Goal: Transaction & Acquisition: Book appointment/travel/reservation

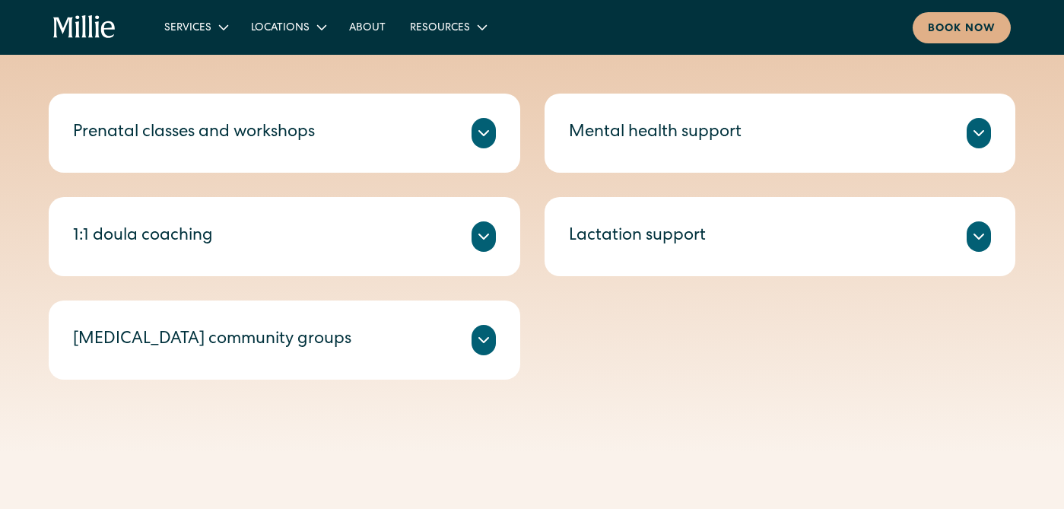
scroll to position [685, 0]
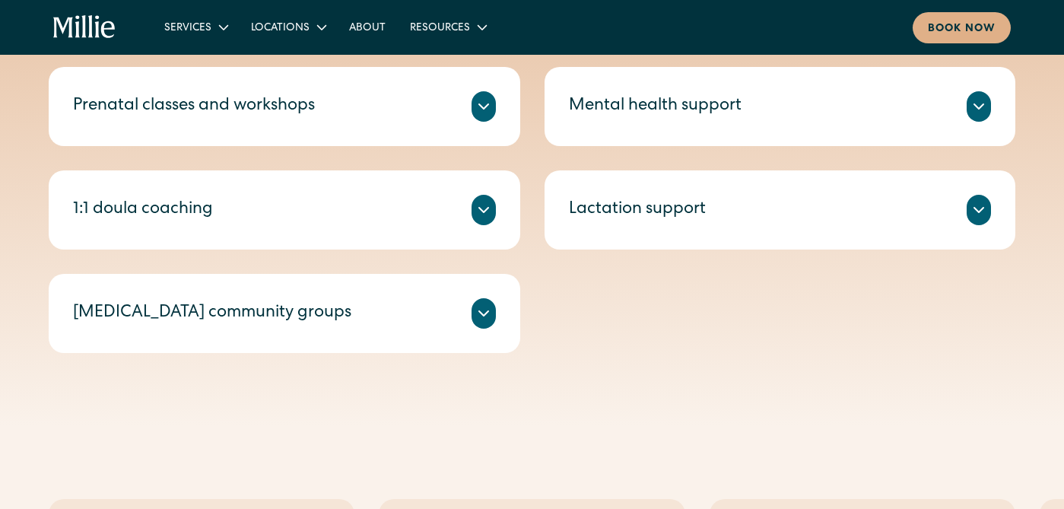
click at [312, 328] on div "Led by a [PERSON_NAME] who is also a lactation consultant, these intentionally …" at bounding box center [284, 331] width 423 height 6
click at [481, 310] on icon at bounding box center [483, 313] width 18 height 18
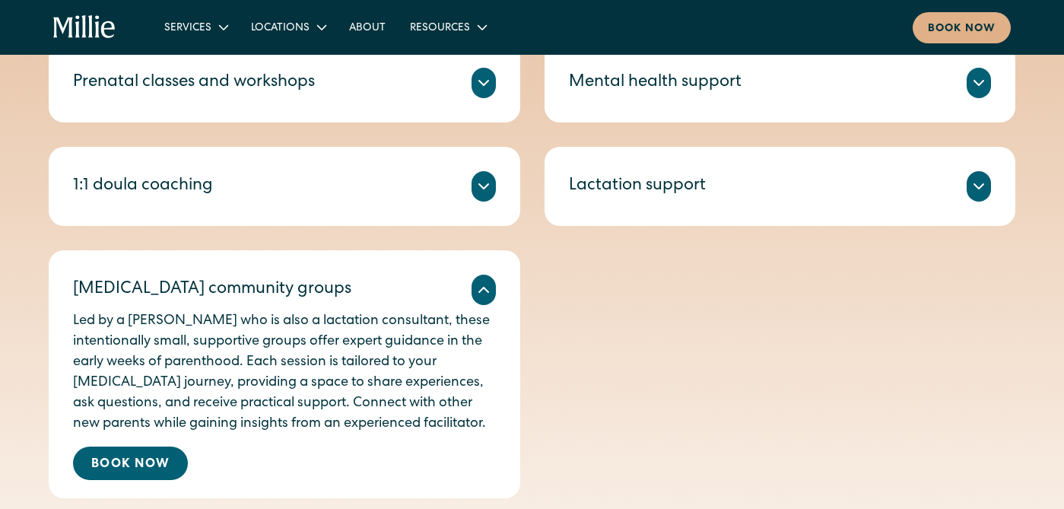
scroll to position [709, 0]
click at [138, 464] on link "Book Now" at bounding box center [130, 462] width 115 height 33
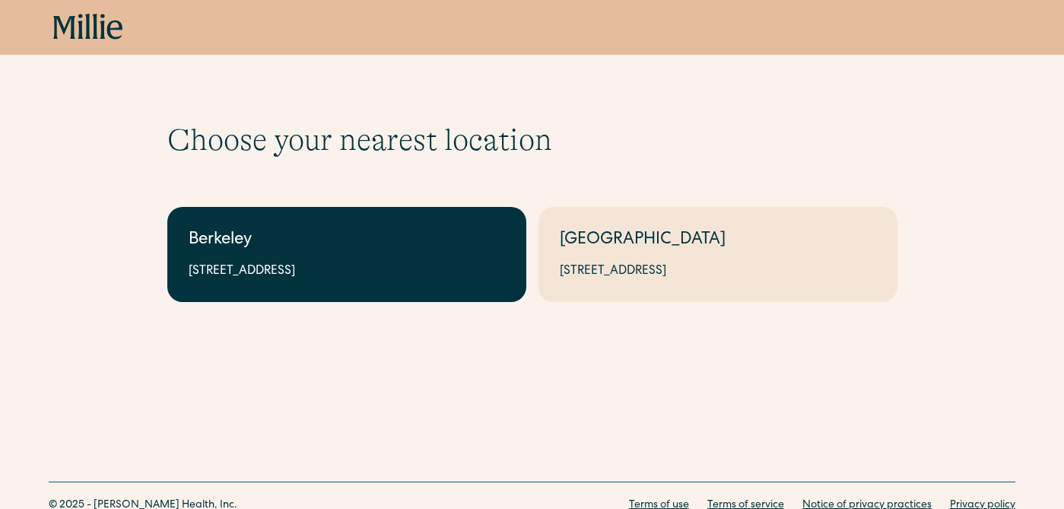
click at [379, 270] on div "2999 Regent St, Suite 524, Berkeley, CA 94705" at bounding box center [347, 271] width 316 height 18
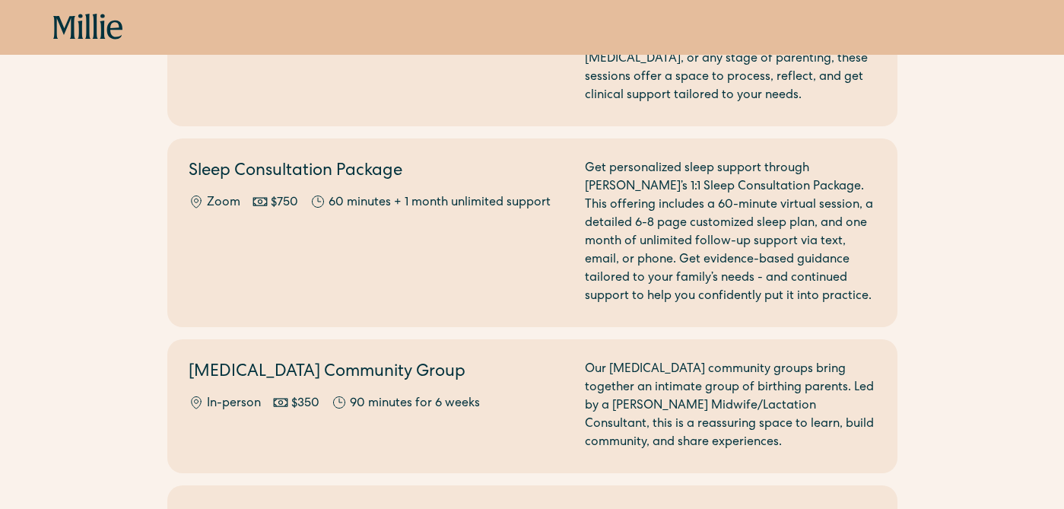
scroll to position [1674, 0]
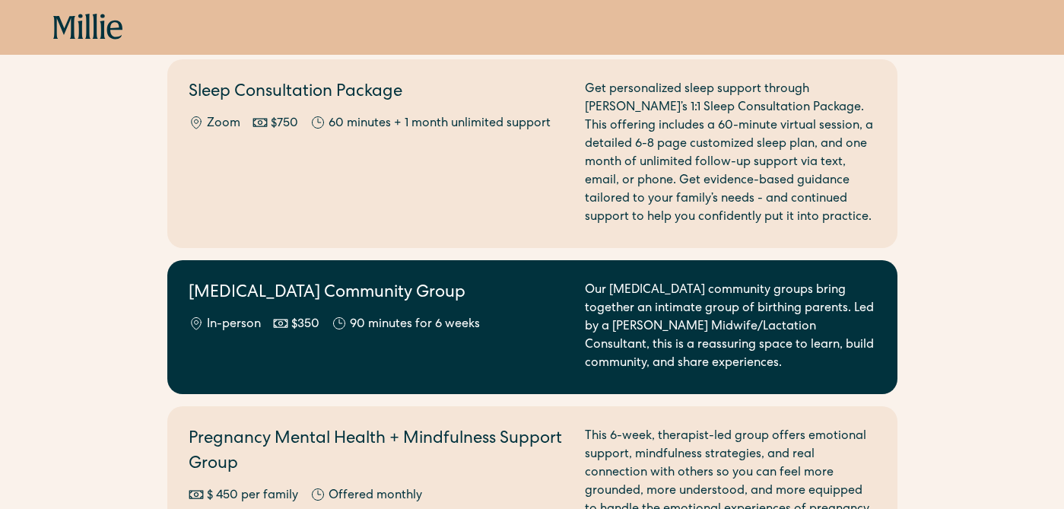
click at [552, 319] on div "[MEDICAL_DATA] Community Group In-person $350 90 minutes for 6 weeks" at bounding box center [378, 326] width 378 height 91
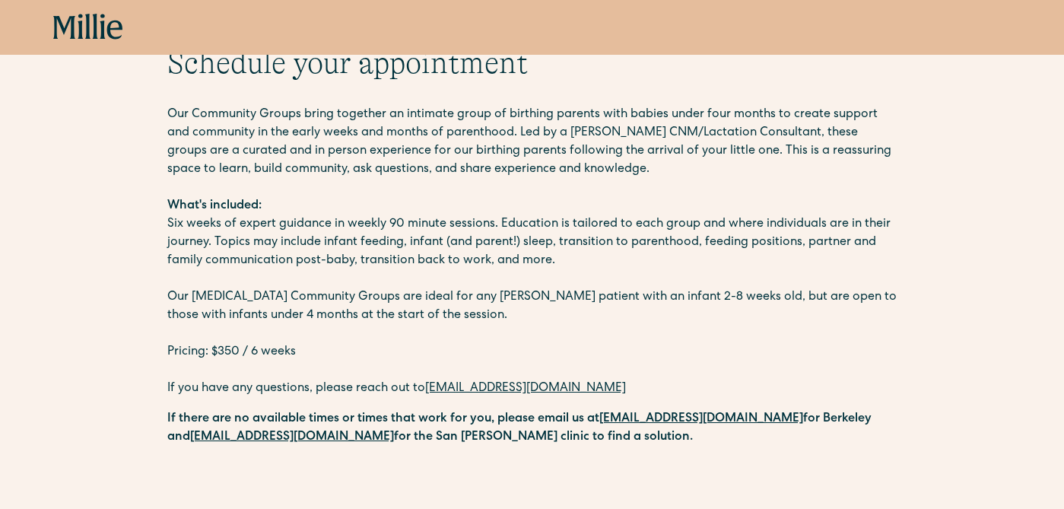
scroll to position [78, 0]
